Goal: Transaction & Acquisition: Purchase product/service

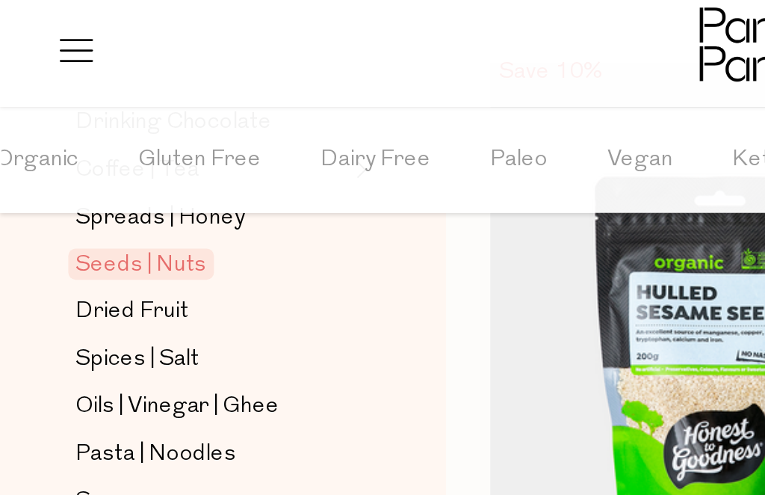
scroll to position [0, 138]
click at [350, 202] on img at bounding box center [365, 166] width 237 height 270
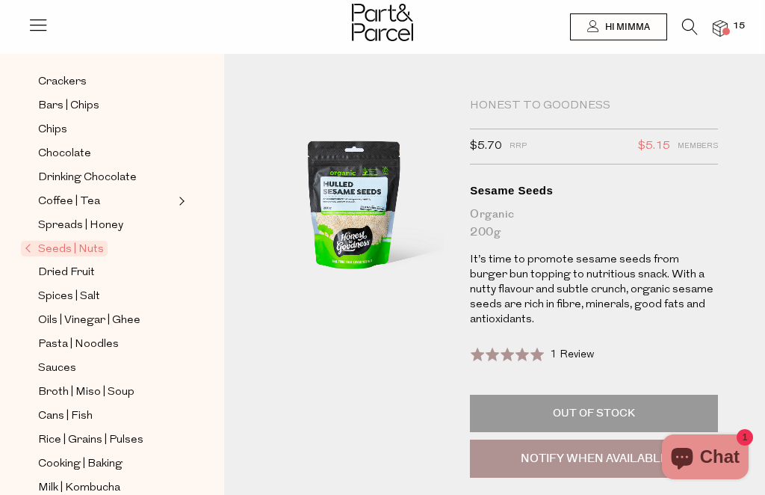
scroll to position [264, 0]
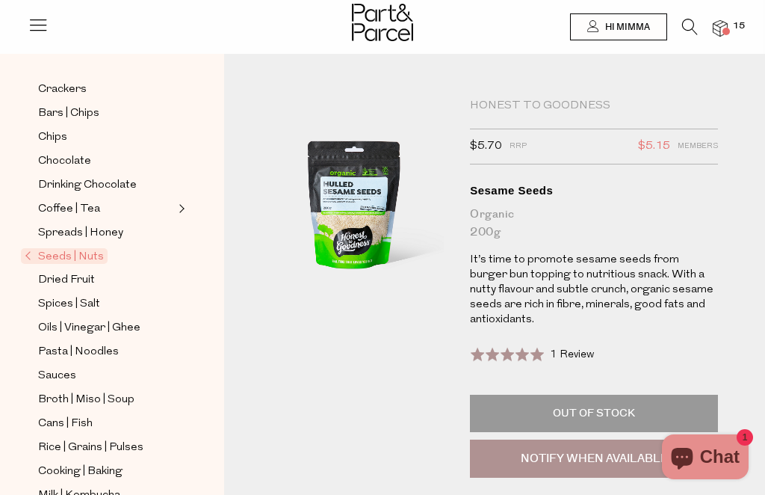
click at [70, 250] on span "Seeds | Nuts" at bounding box center [64, 256] width 87 height 16
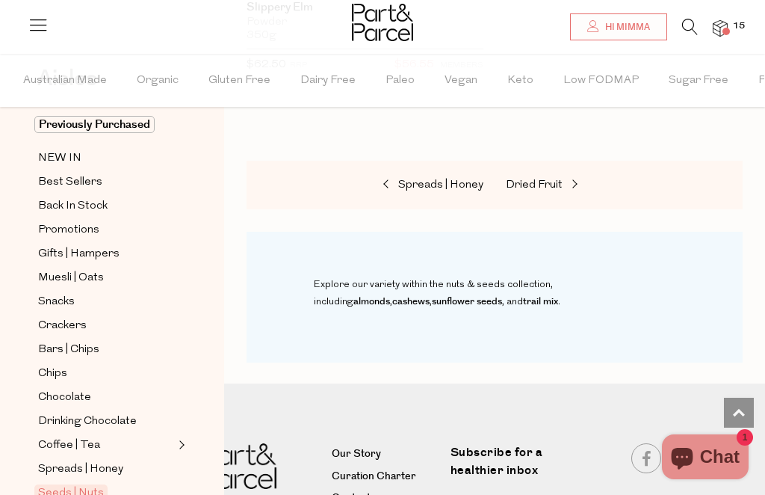
scroll to position [92, 0]
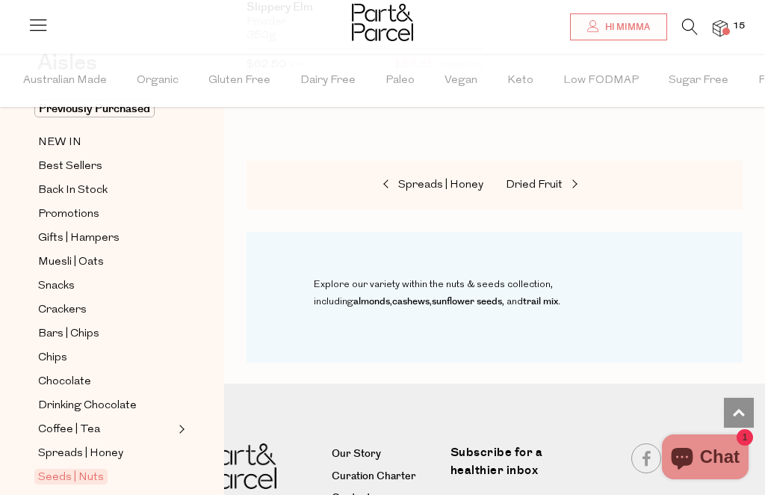
click at [66, 494] on span "Dried Fruit" at bounding box center [66, 501] width 57 height 18
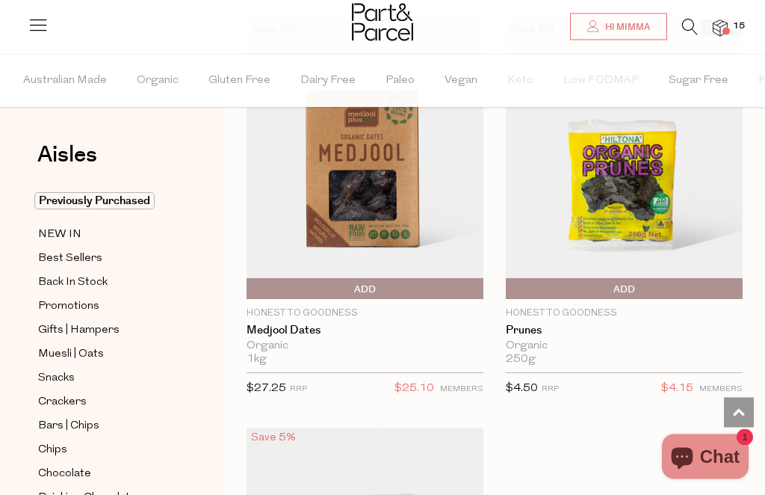
scroll to position [1808, 0]
click at [250, 289] on span "Add To Parcel" at bounding box center [250, 288] width 0 height 22
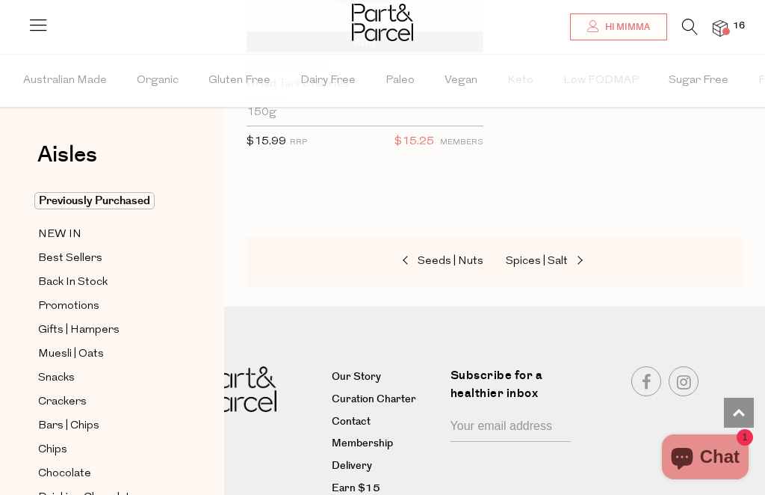
scroll to position [2474, 0]
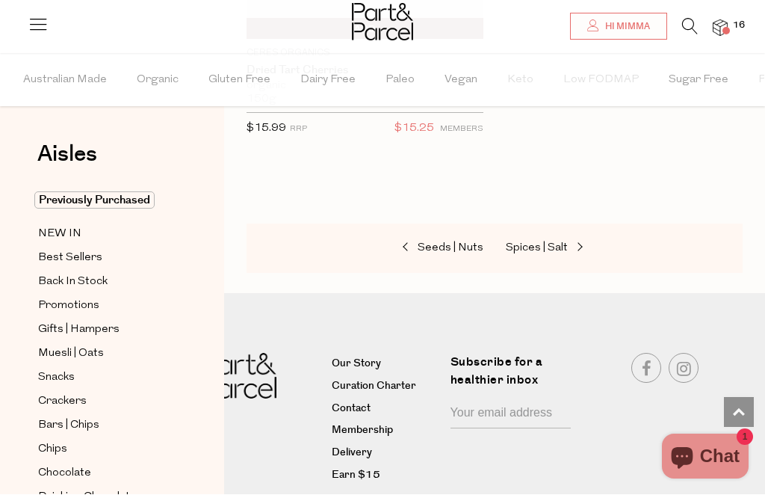
click at [548, 247] on span "Spices | Salt" at bounding box center [537, 248] width 62 height 11
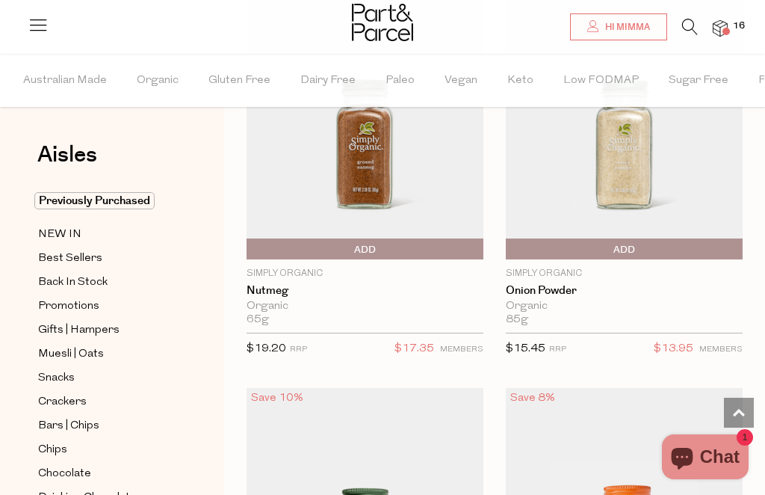
scroll to position [5551, 0]
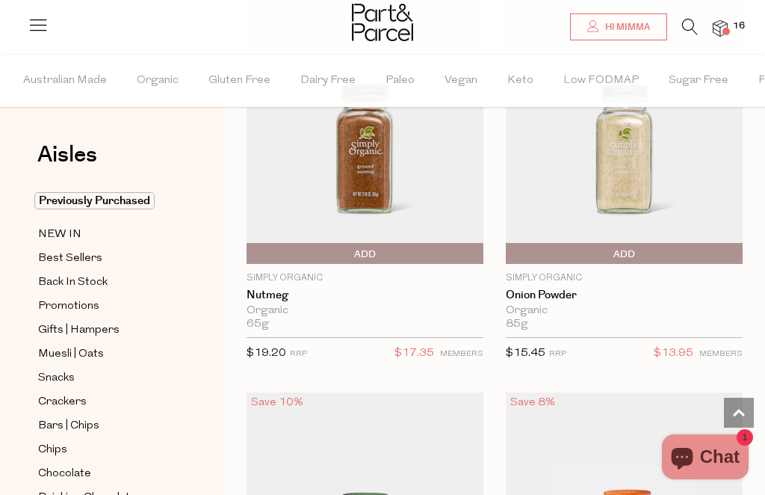
click at [509, 243] on span "Add To Parcel" at bounding box center [509, 254] width 0 height 22
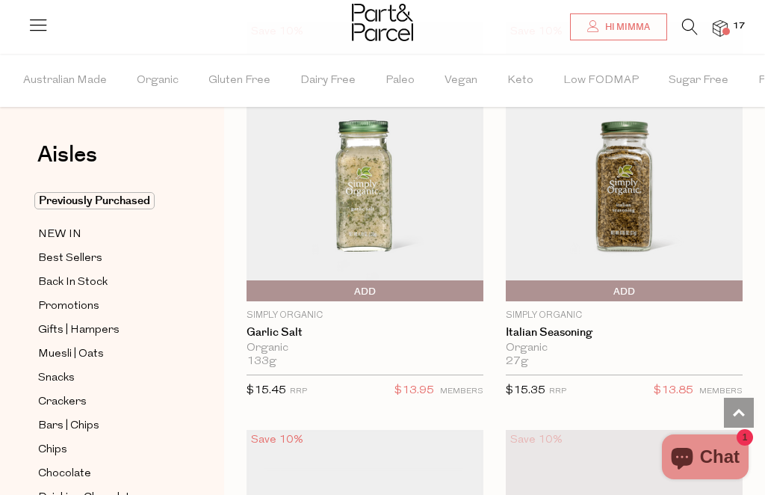
scroll to position [5104, 0]
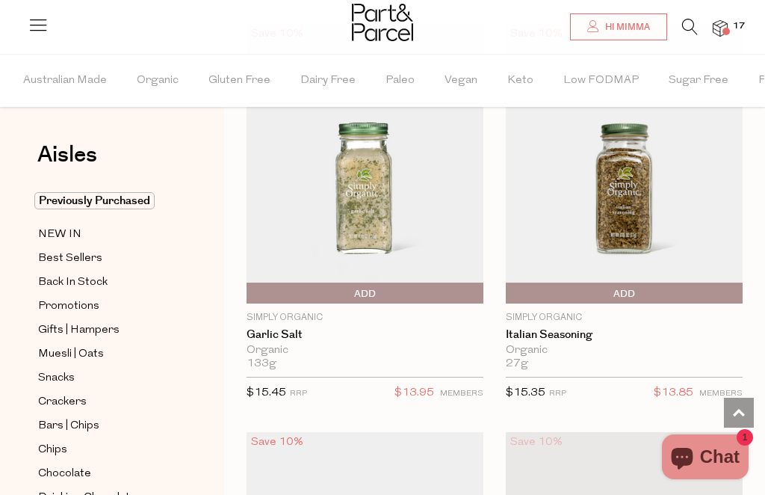
click at [250, 289] on span "Add To Parcel" at bounding box center [250, 293] width 0 height 22
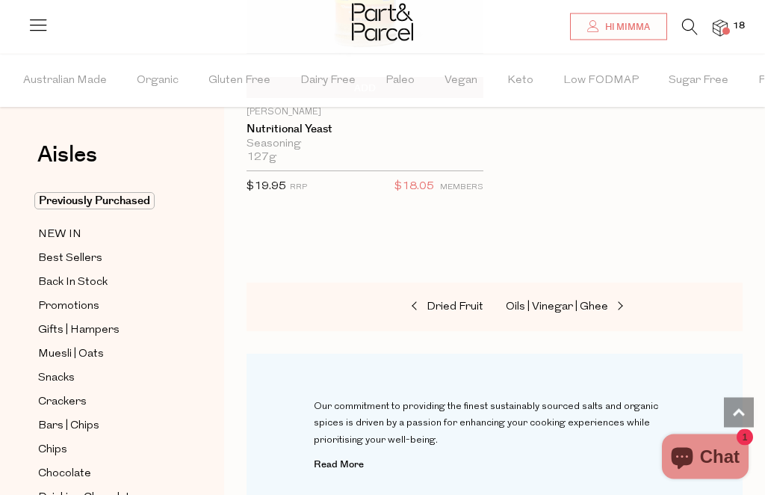
scroll to position [11836, 0]
click at [593, 297] on link "Oils | Vinegar | Ghee" at bounding box center [580, 306] width 149 height 19
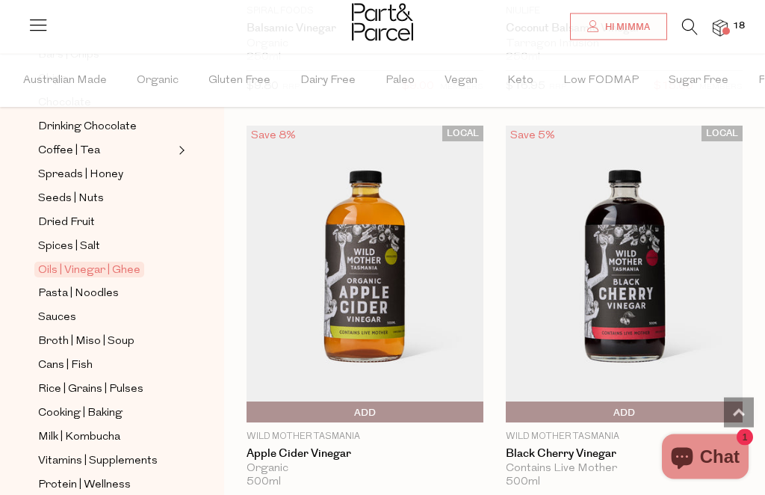
scroll to position [9078, 0]
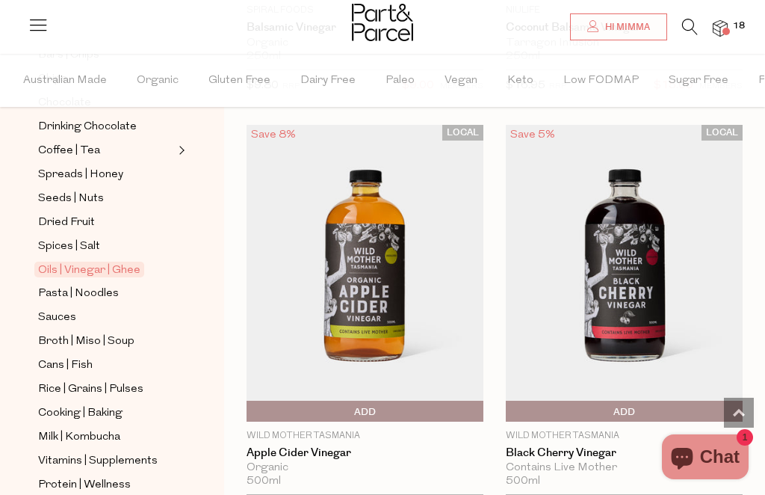
click at [250, 400] on span "Add To Parcel" at bounding box center [250, 411] width 0 height 22
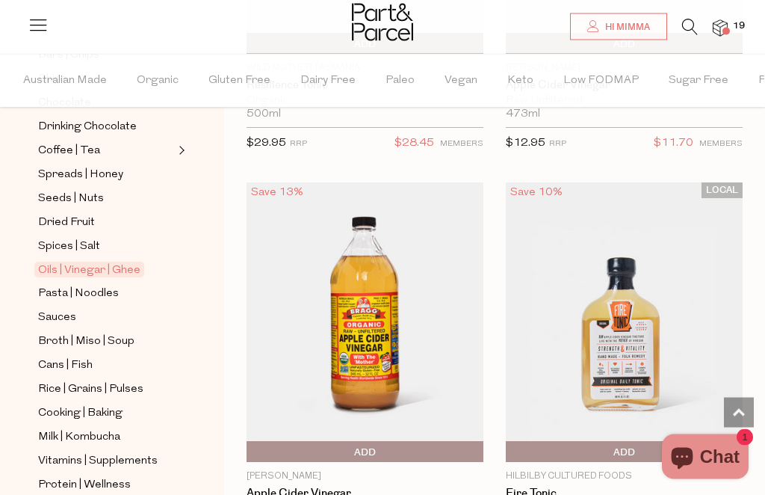
scroll to position [9870, 0]
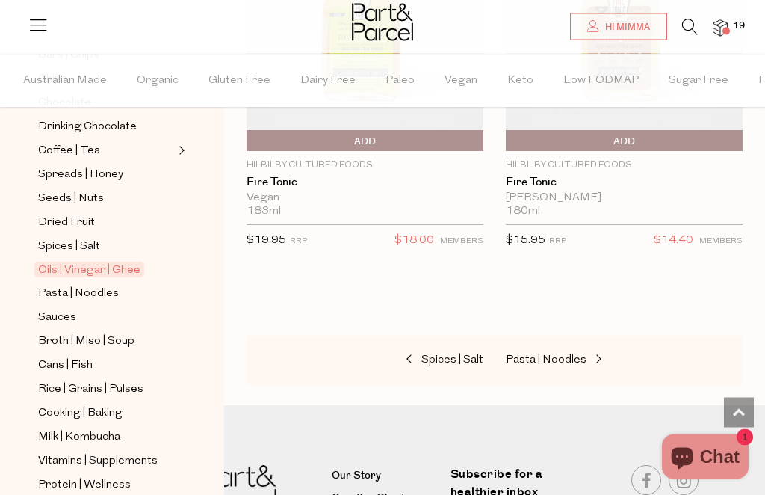
scroll to position [10588, 0]
click at [542, 354] on span "Pasta | Noodles" at bounding box center [546, 359] width 81 height 11
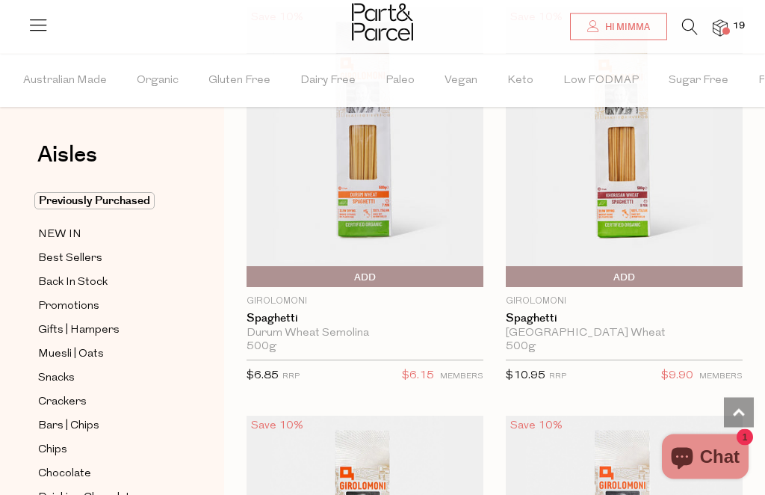
scroll to position [5898, 0]
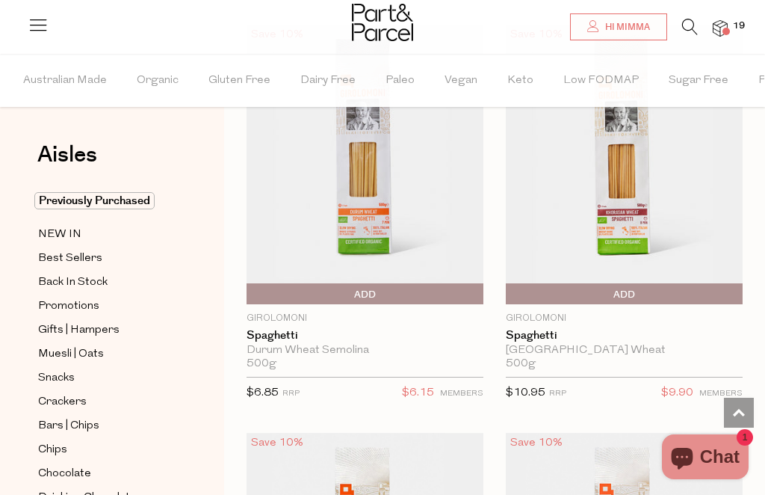
click at [250, 283] on span "Add To Parcel" at bounding box center [250, 294] width 0 height 22
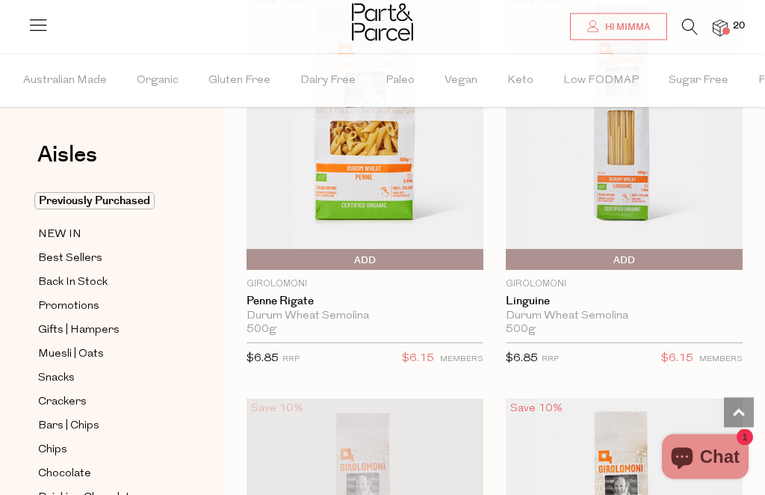
scroll to position [5525, 0]
click at [250, 248] on span "Add To Parcel" at bounding box center [250, 259] width 0 height 22
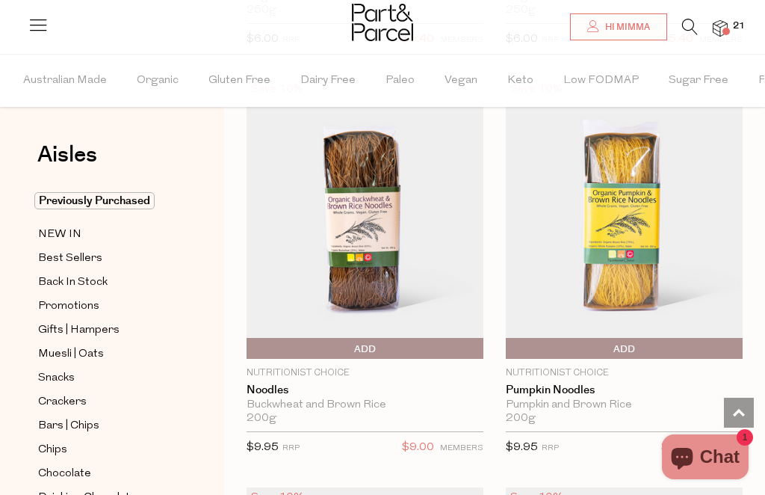
scroll to position [8234, 0]
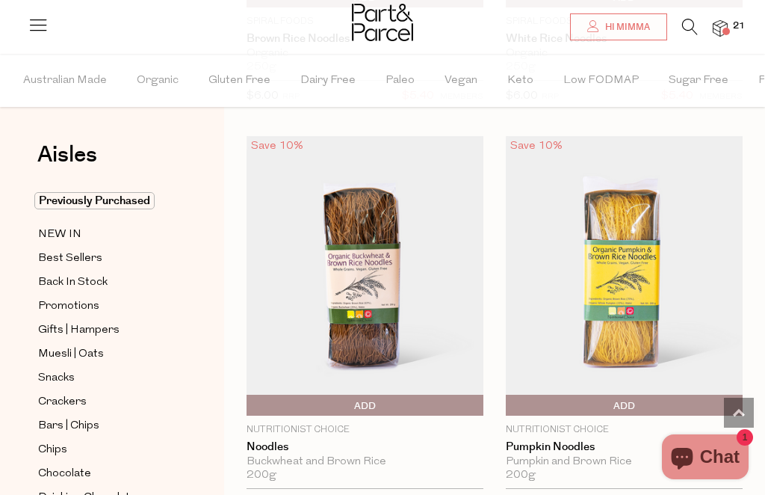
click at [643, 279] on img at bounding box center [624, 275] width 237 height 279
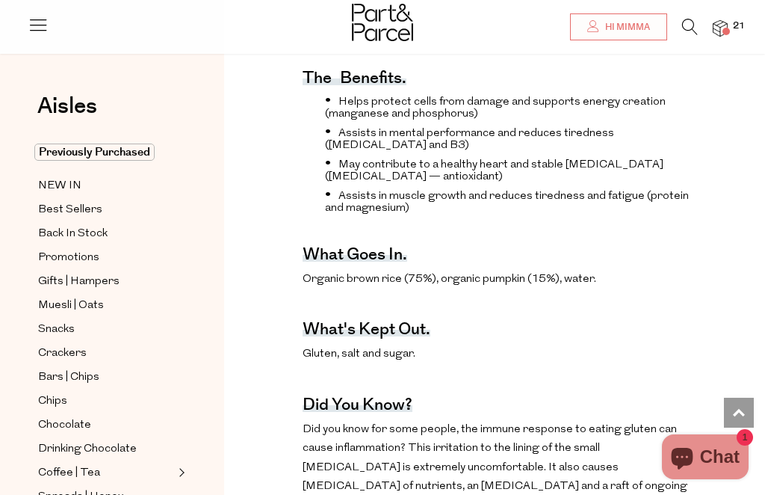
scroll to position [574, 0]
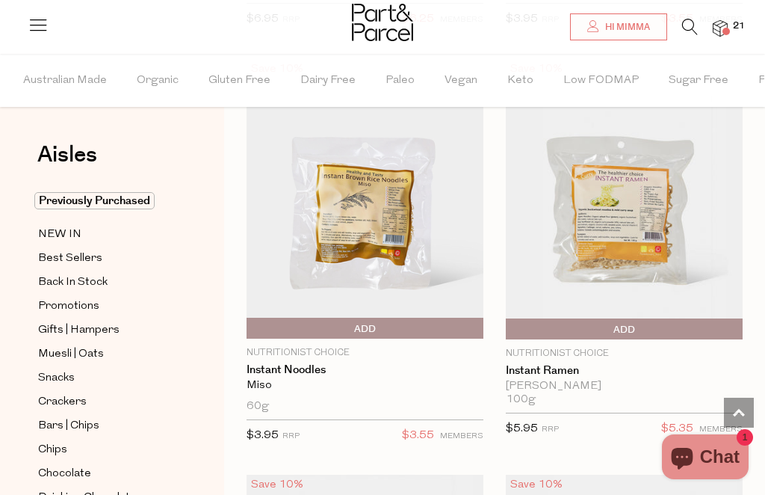
scroll to position [9530, 0]
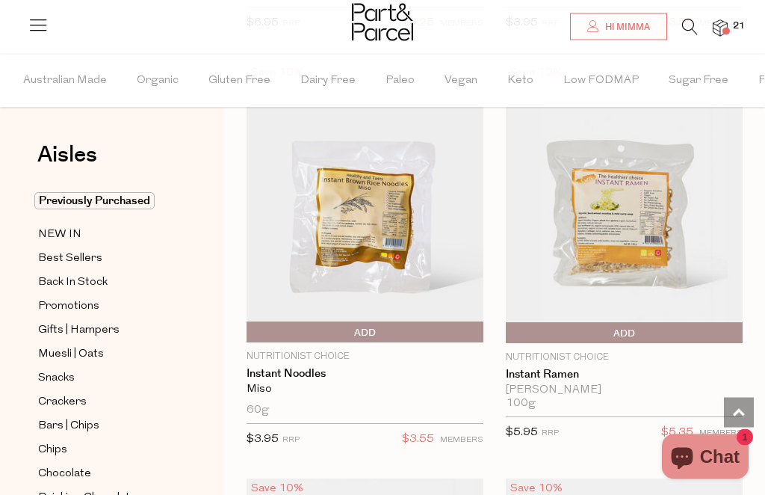
click at [250, 322] on span "Add To Parcel" at bounding box center [250, 333] width 0 height 22
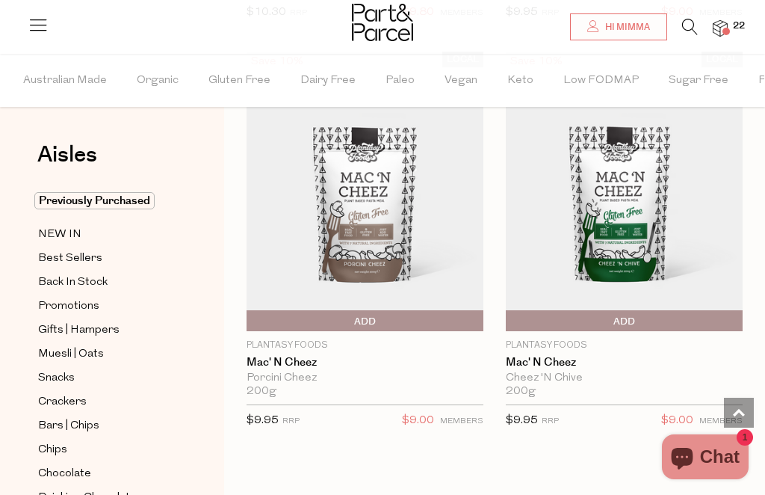
scroll to position [11181, 0]
click at [509, 311] on span "Add To Parcel" at bounding box center [509, 322] width 0 height 22
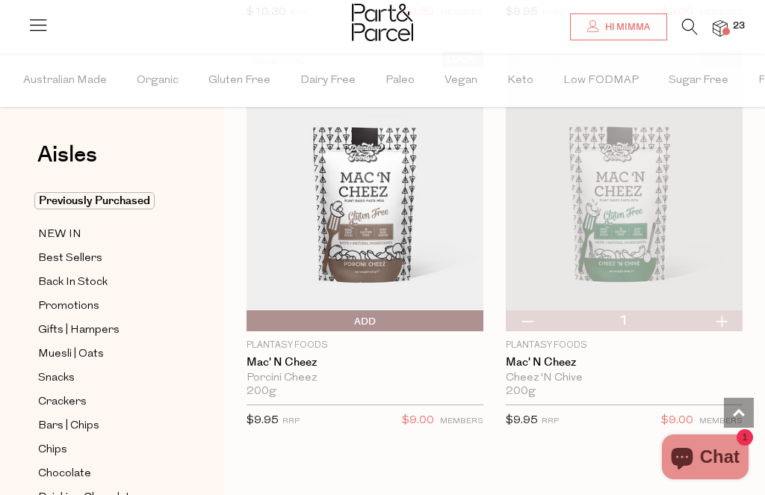
scroll to position [11456, 0]
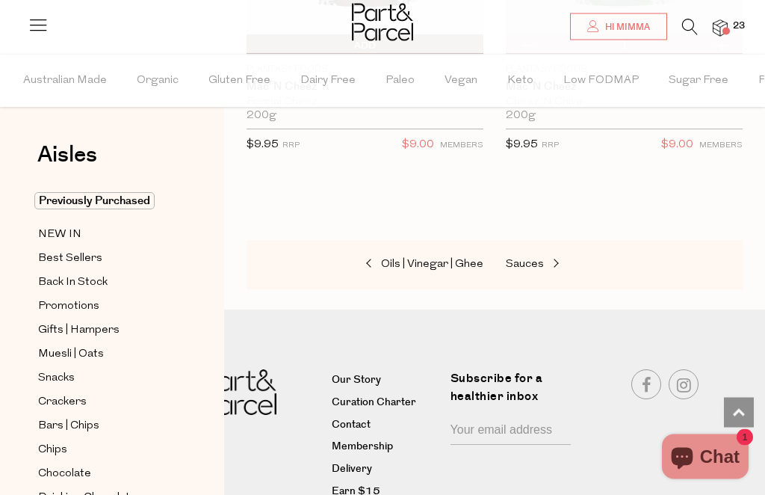
click at [538, 259] on span "Sauces" at bounding box center [525, 264] width 38 height 11
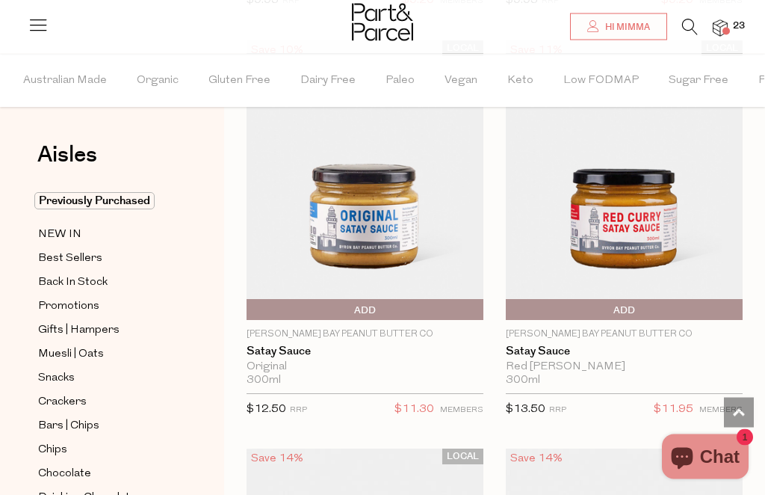
scroll to position [1378, 0]
click at [509, 316] on span "Add To Parcel" at bounding box center [509, 310] width 0 height 22
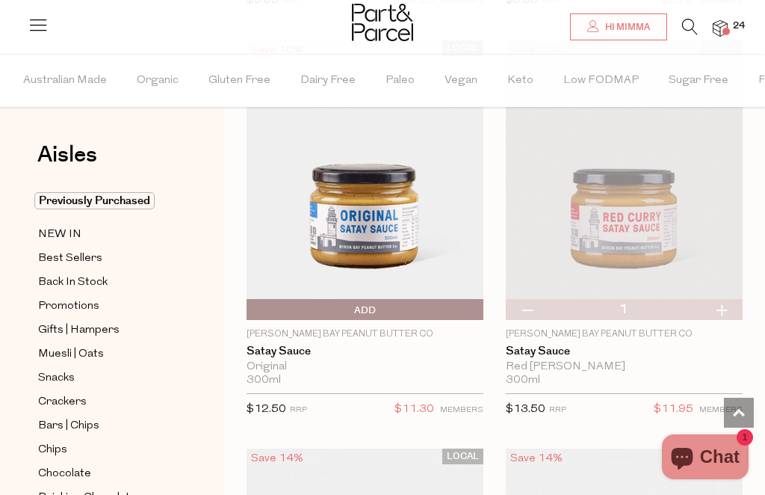
click at [250, 307] on span "Add To Parcel" at bounding box center [250, 310] width 0 height 22
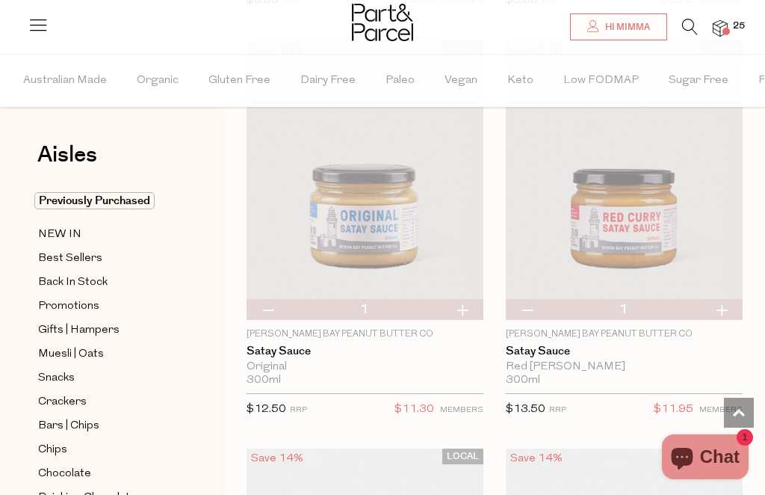
click at [531, 306] on button "button" at bounding box center [527, 309] width 43 height 21
type input "0"
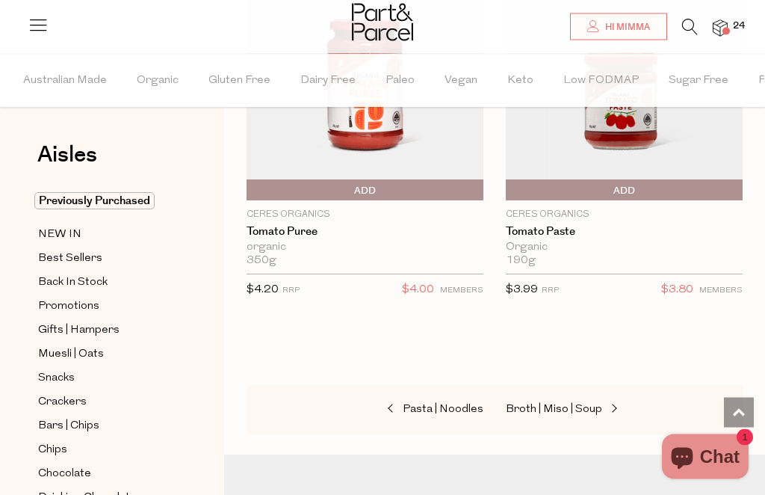
scroll to position [13378, 0]
click at [509, 179] on span "Add To Parcel" at bounding box center [509, 190] width 0 height 22
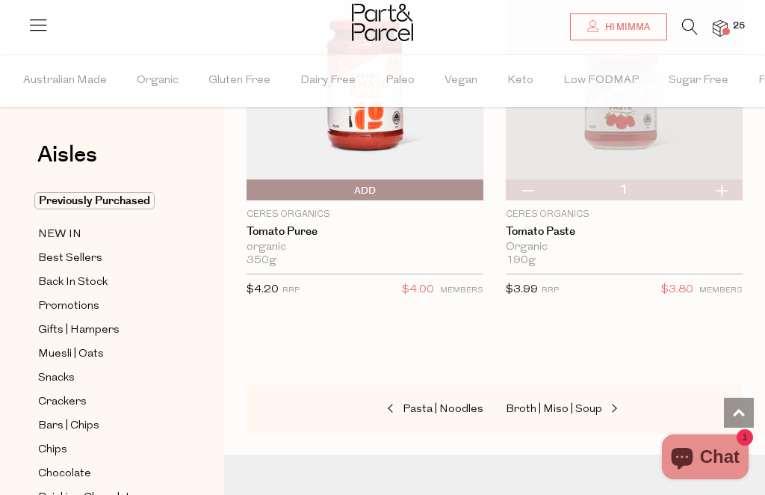
scroll to position [13518, 0]
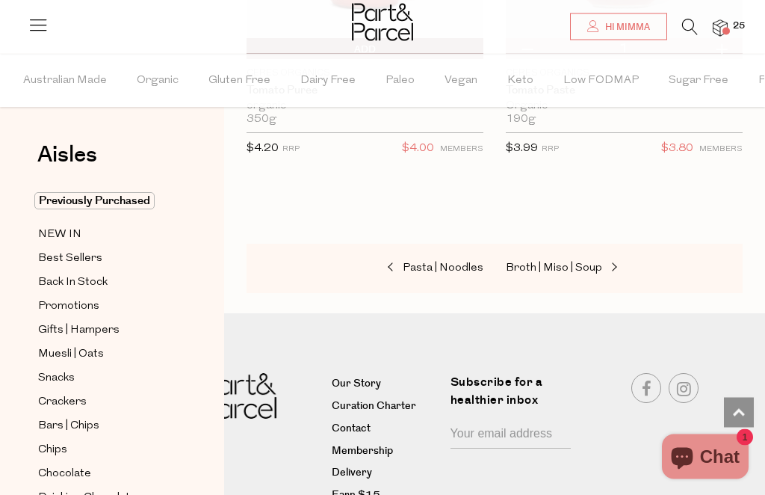
click at [572, 263] on span "Broth | Miso | Soup" at bounding box center [554, 268] width 96 height 11
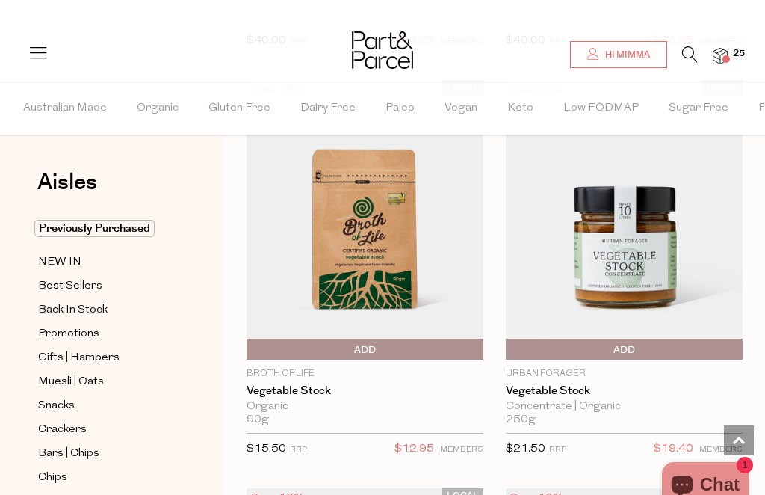
scroll to position [4598, 0]
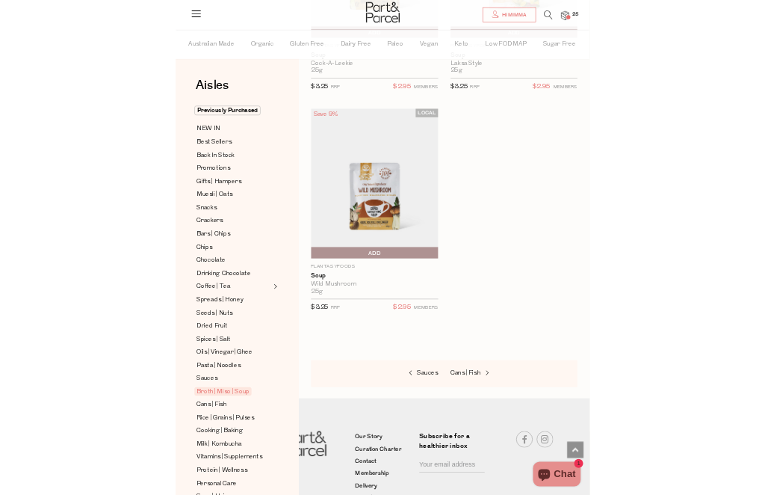
scroll to position [6954, 0]
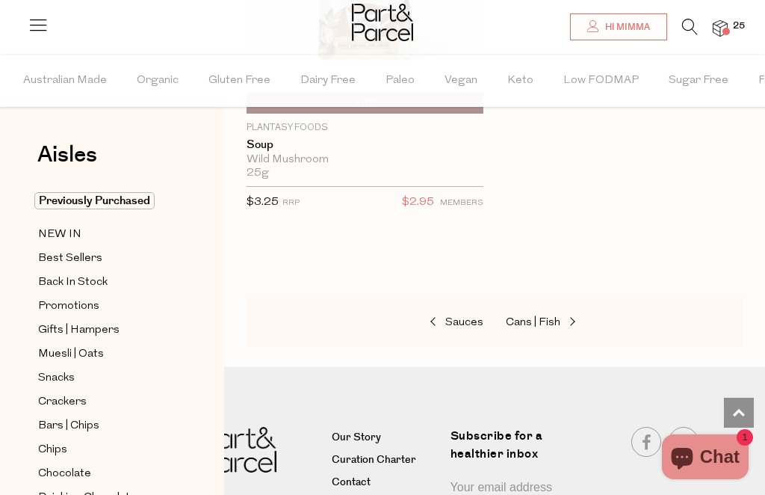
click at [551, 317] on span "Cans | Fish" at bounding box center [533, 322] width 55 height 11
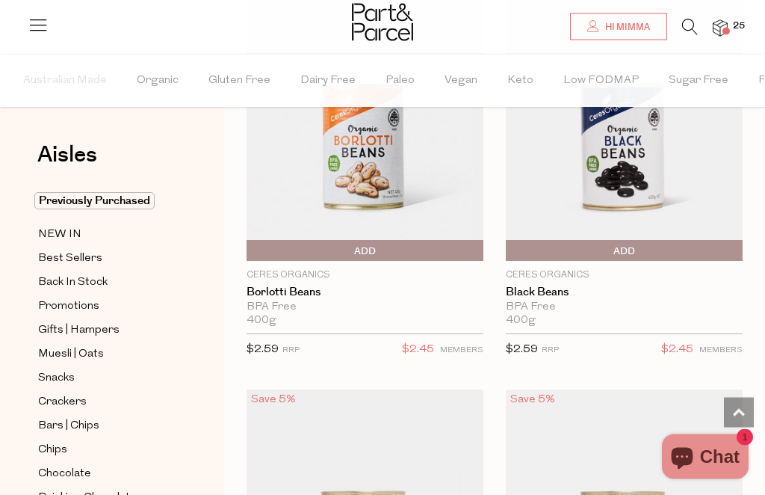
scroll to position [1061, 0]
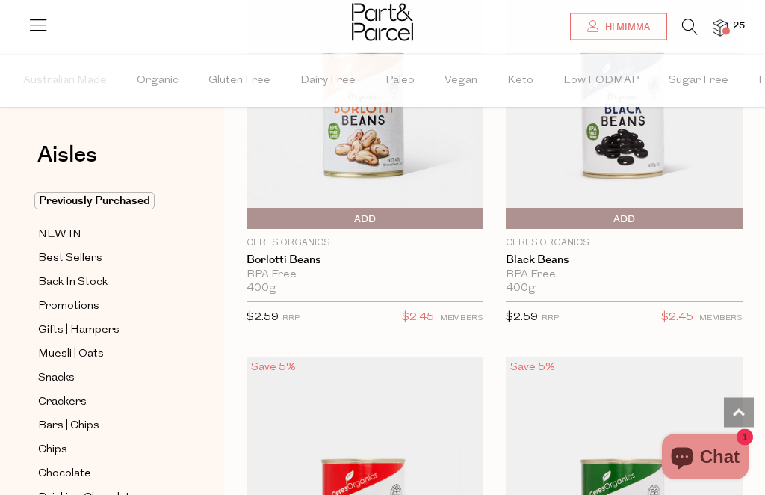
click at [250, 223] on span "Add To Parcel" at bounding box center [250, 219] width 0 height 22
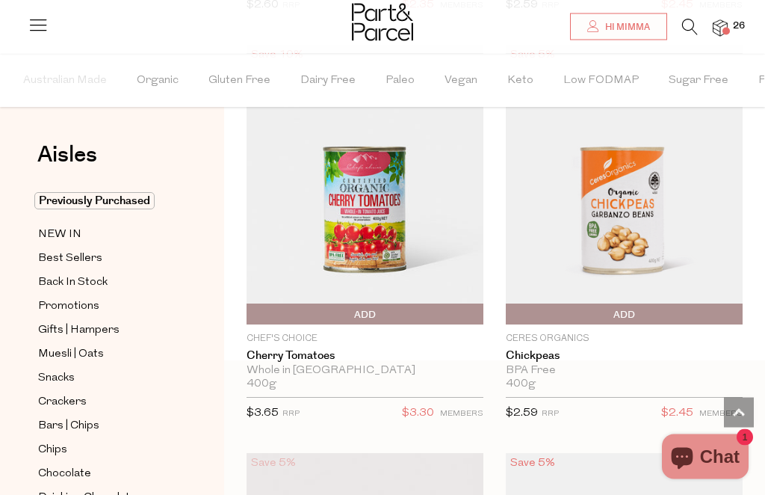
scroll to position [557, 0]
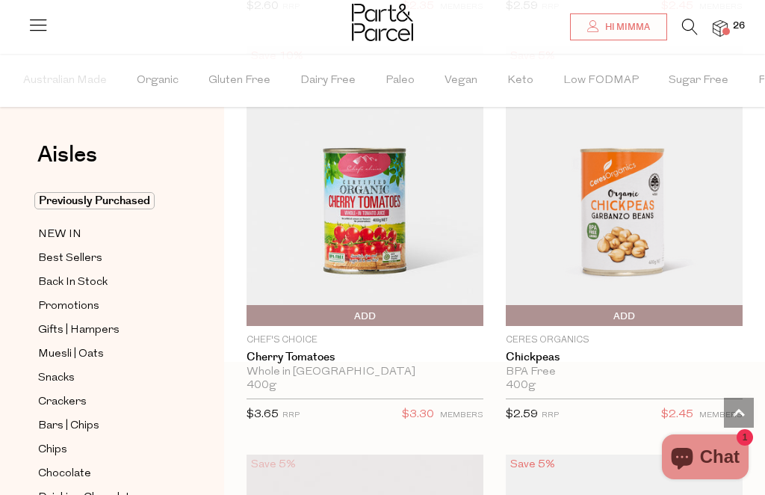
click at [509, 306] on span "Add To Parcel" at bounding box center [509, 316] width 0 height 22
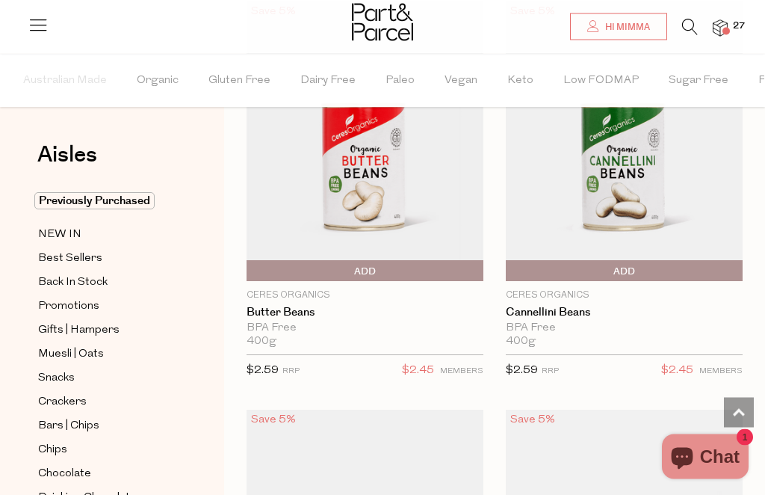
scroll to position [1387, 0]
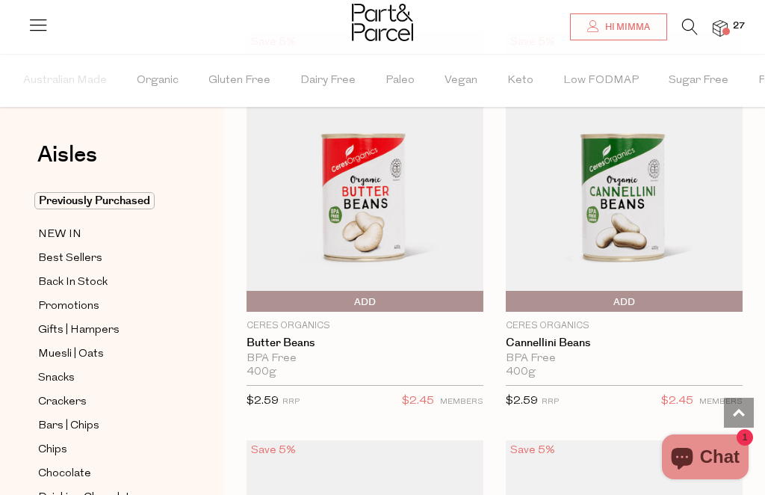
click at [639, 300] on span "Add To Parcel" at bounding box center [623, 302] width 229 height 22
click at [250, 293] on span "Add To Parcel" at bounding box center [250, 302] width 0 height 22
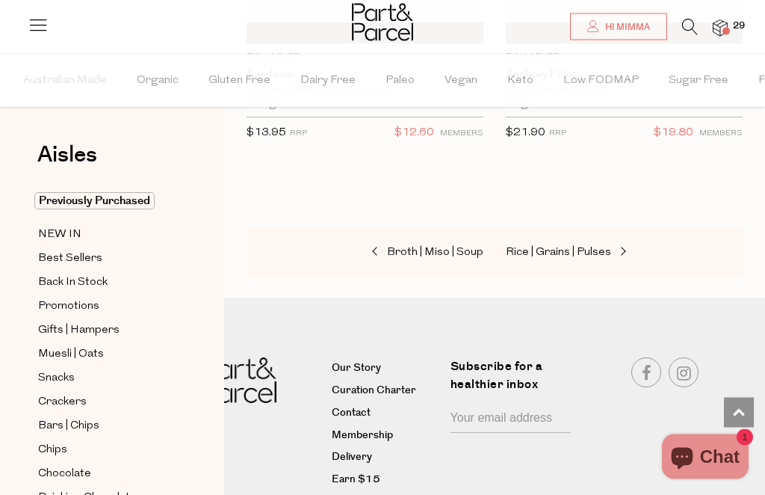
scroll to position [4921, 0]
click at [549, 249] on link "Rice | Grains | Pulses" at bounding box center [580, 253] width 149 height 19
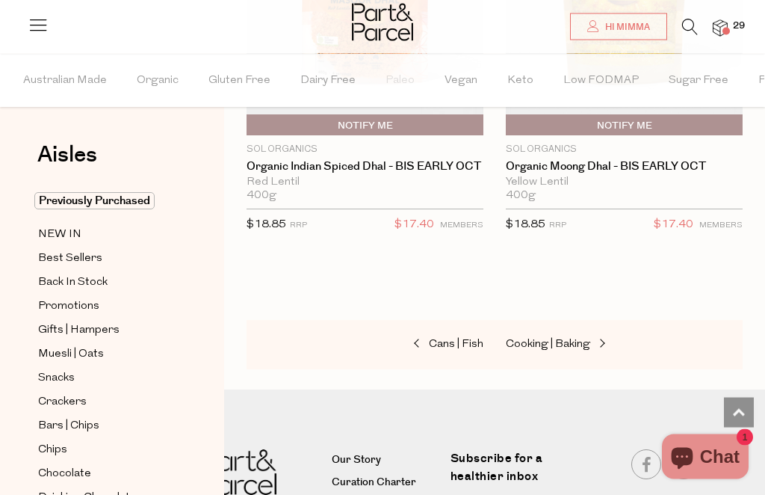
scroll to position [7801, 0]
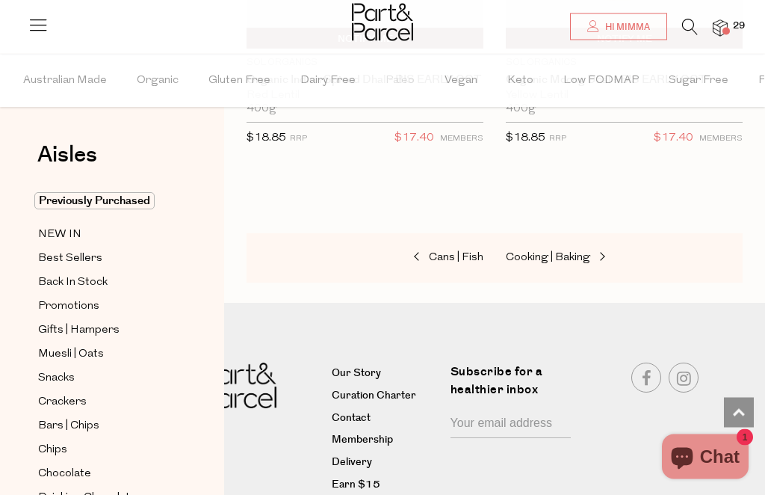
click at [551, 253] on span "Cooking | Baking" at bounding box center [548, 258] width 84 height 11
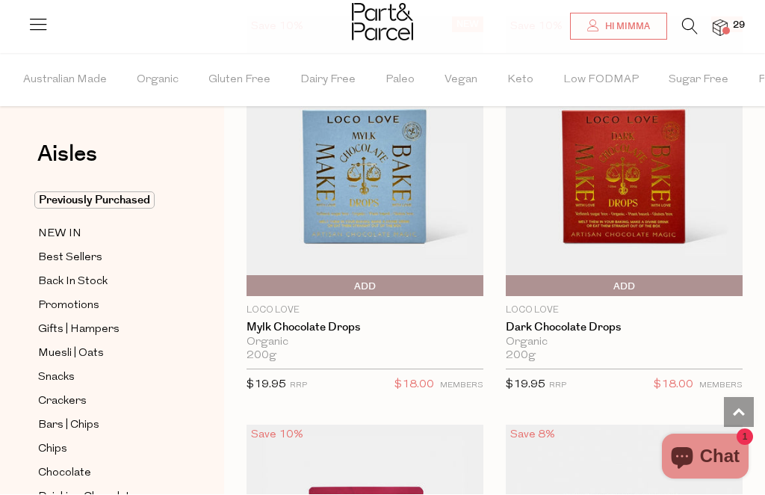
scroll to position [5090, 0]
click at [661, 264] on img at bounding box center [624, 155] width 237 height 279
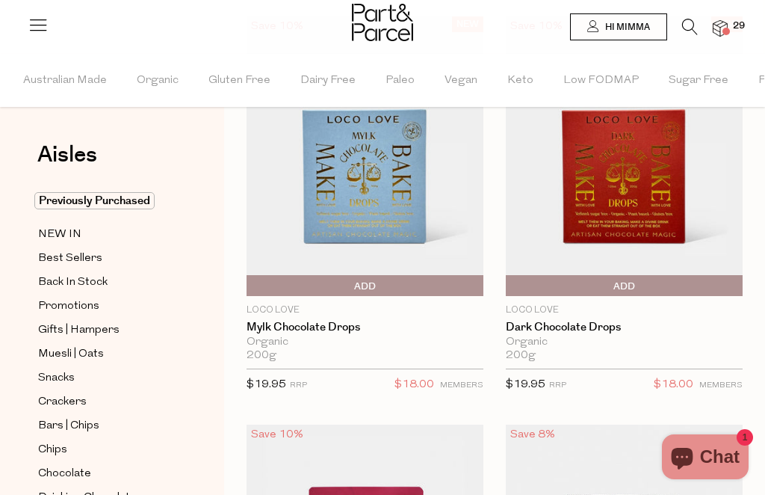
scroll to position [0, 0]
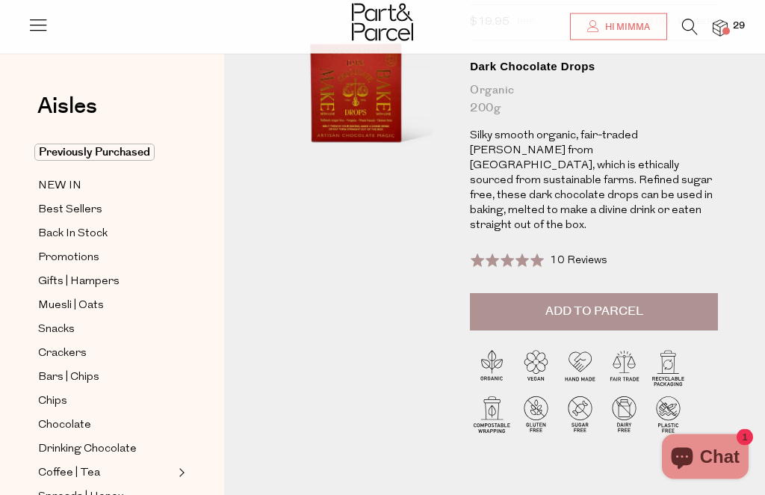
scroll to position [-4, 0]
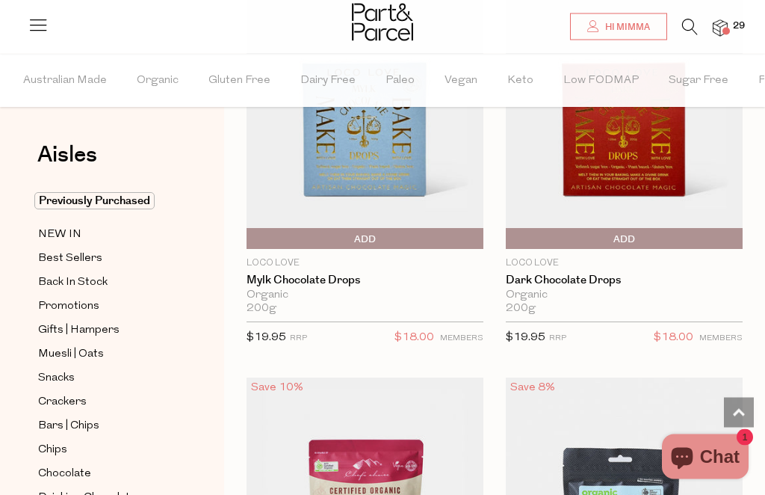
scroll to position [5138, 0]
click at [636, 228] on span "Add To Parcel" at bounding box center [623, 239] width 229 height 22
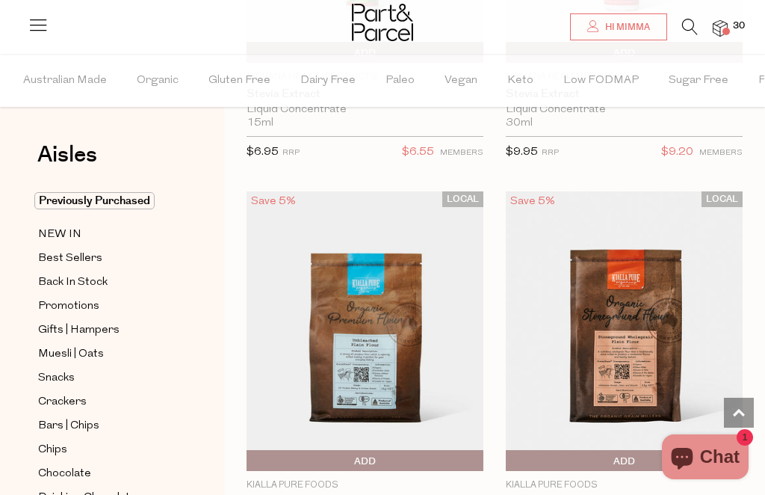
scroll to position [9819, 0]
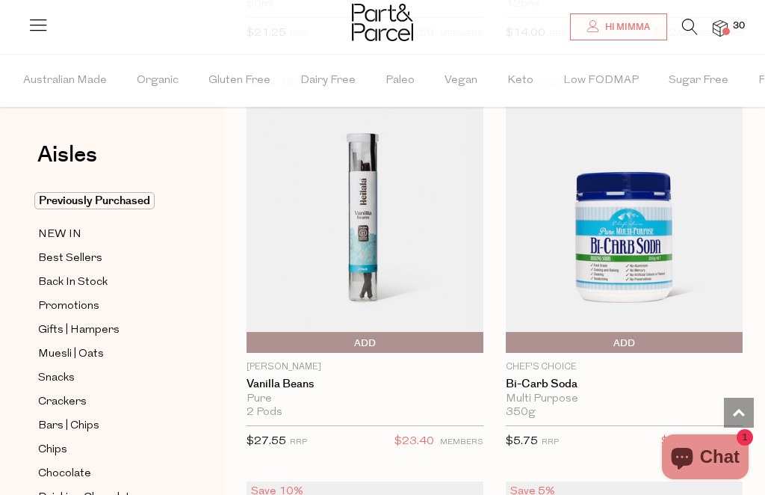
scroll to position [16455, 0]
click at [509, 332] on span "Add To Parcel" at bounding box center [509, 343] width 0 height 22
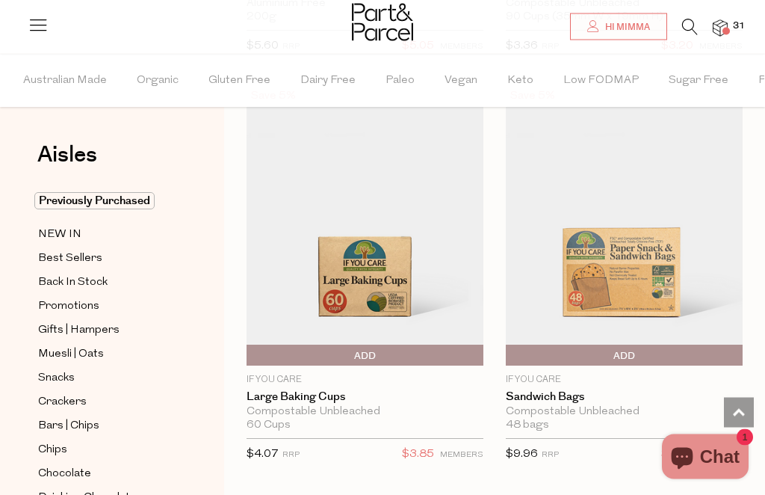
scroll to position [17557, 0]
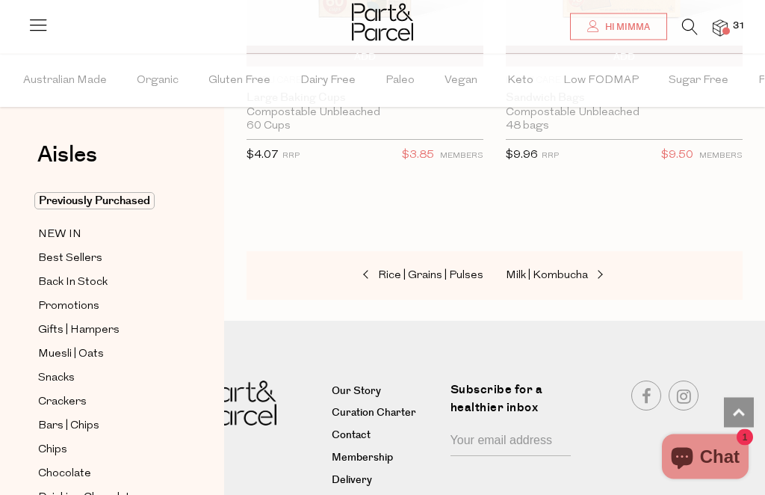
click at [558, 270] on span "Milk | Kombucha" at bounding box center [547, 275] width 82 height 11
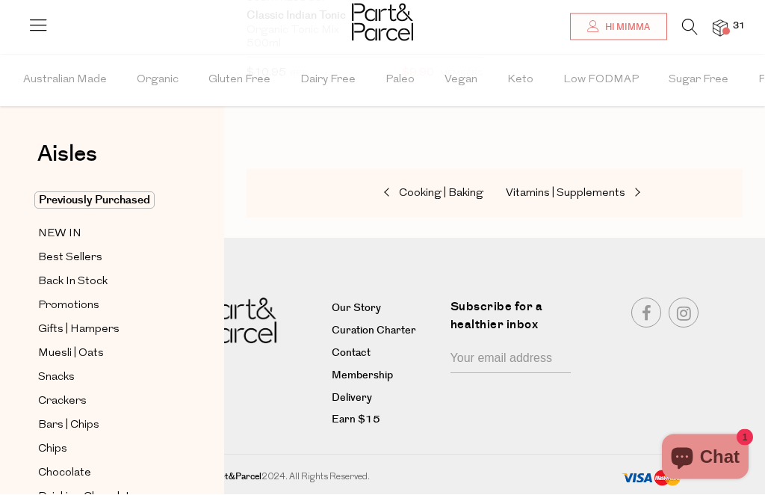
scroll to position [38, 0]
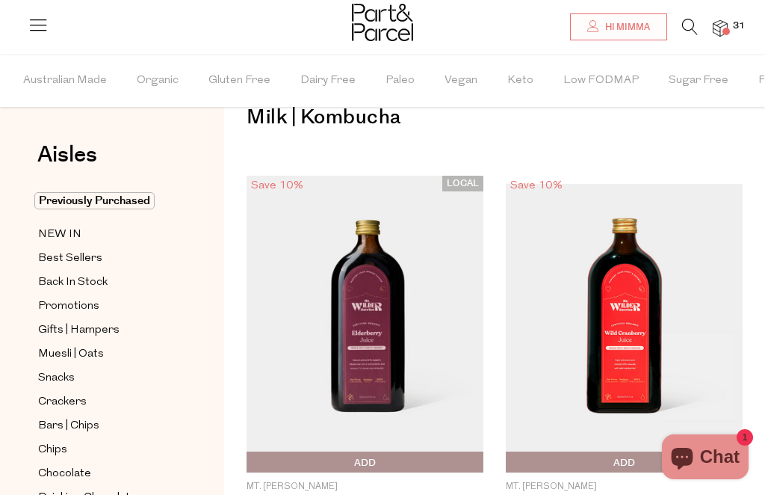
type input "6"
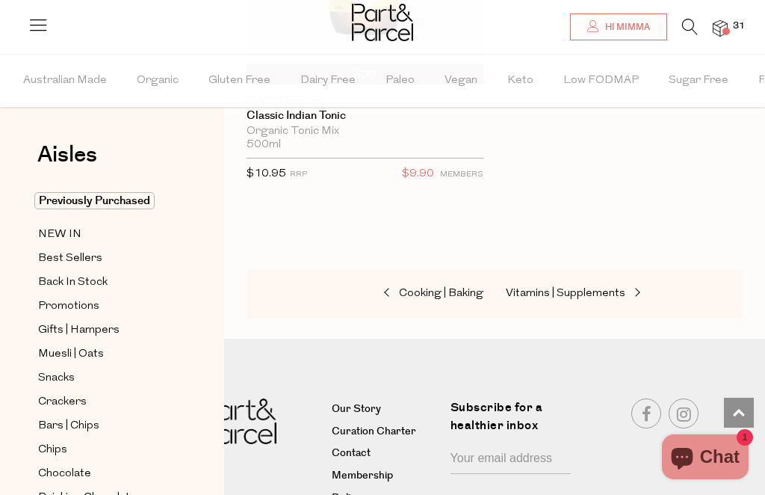
scroll to position [7022, 0]
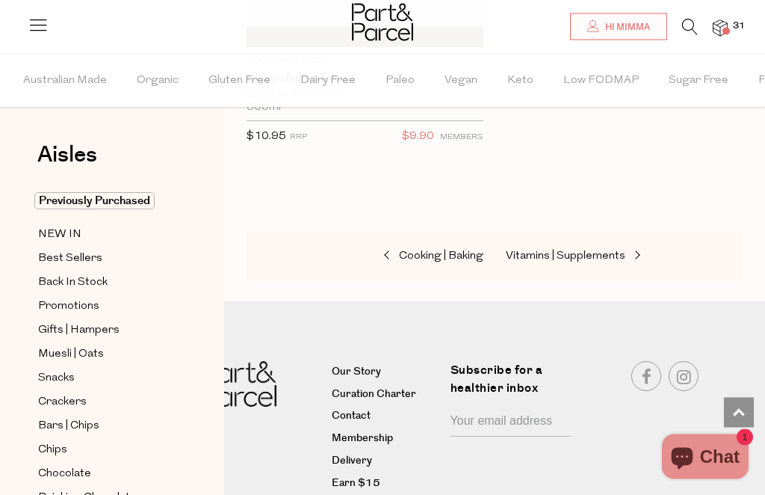
click at [582, 250] on link "Vitamins | Supplements" at bounding box center [580, 256] width 149 height 19
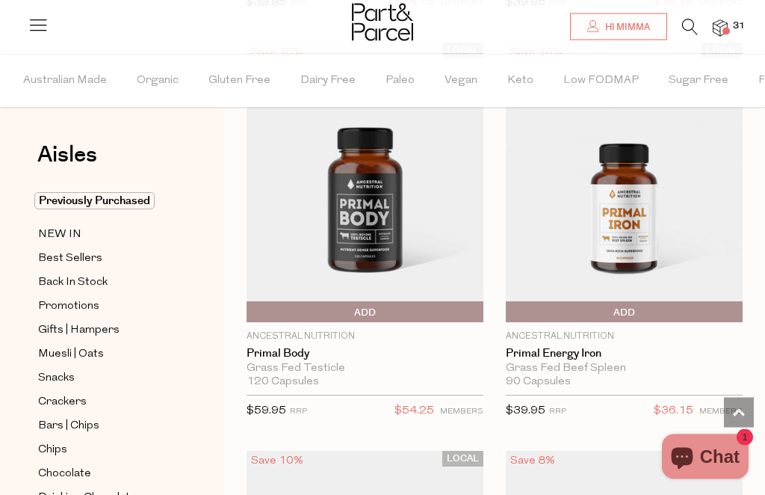
scroll to position [9754, 0]
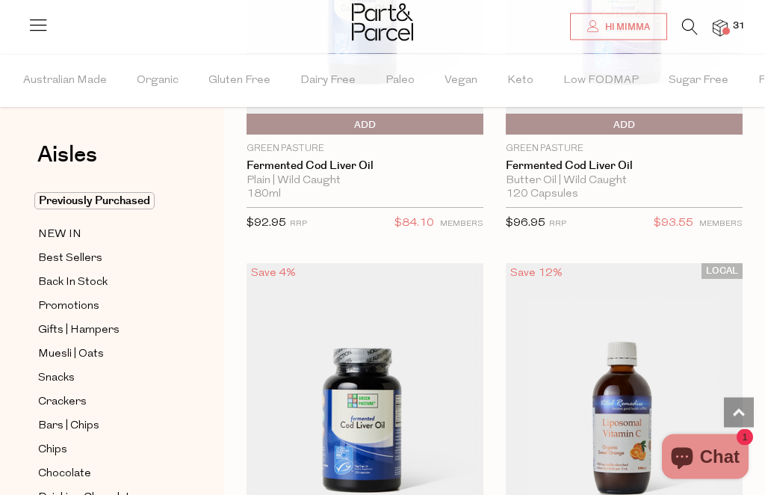
scroll to position [10589, 0]
